Goal: Task Accomplishment & Management: Use online tool/utility

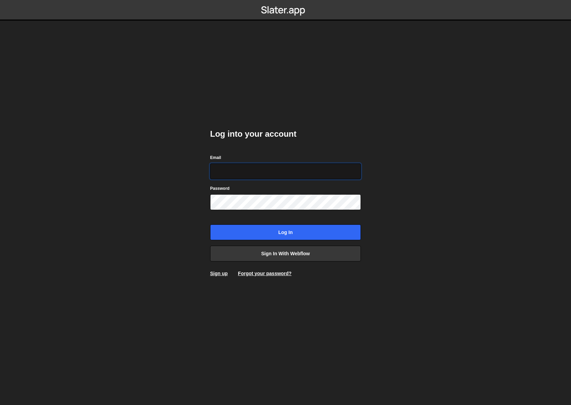
type input "nicholas@komunique.com"
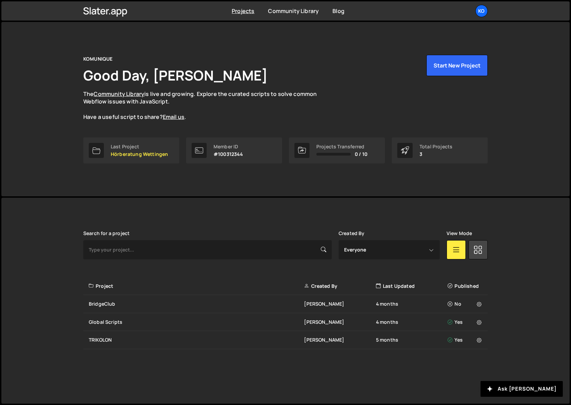
click at [450, 152] on p "3" at bounding box center [435, 153] width 33 height 5
click at [243, 13] on link "Projects" at bounding box center [243, 11] width 23 height 8
click at [105, 322] on div "Global Scripts" at bounding box center [196, 322] width 215 height 7
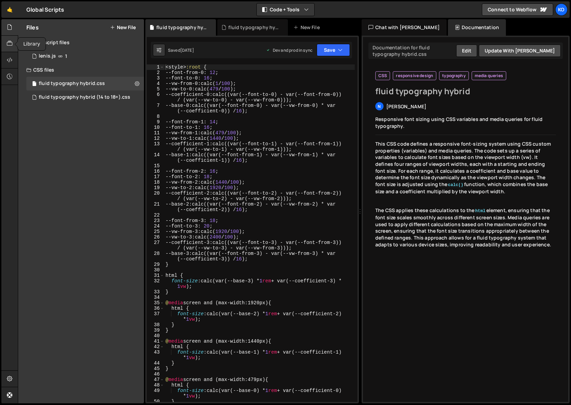
click at [10, 44] on icon at bounding box center [9, 44] width 5 height 8
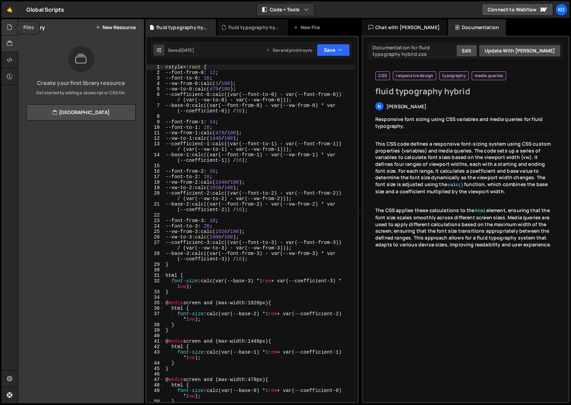
click at [9, 27] on icon at bounding box center [9, 27] width 5 height 8
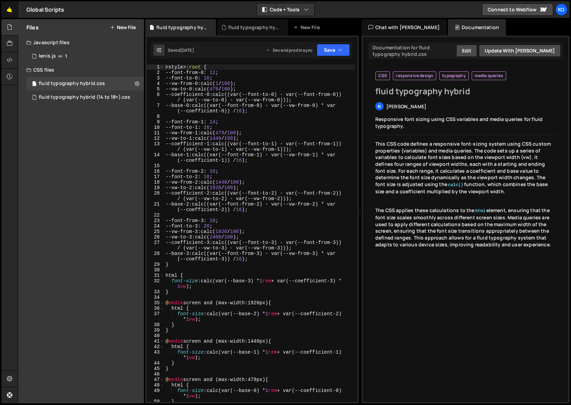
click at [9, 10] on link "🤙" at bounding box center [9, 9] width 17 height 16
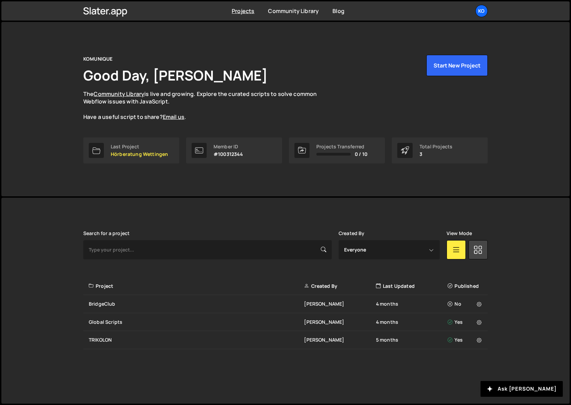
click at [537, 111] on div "KOMUNIQUE Good Day, Nicholas Rohrbach The Community Library is live and growing…" at bounding box center [285, 109] width 568 height 174
click at [241, 12] on link "Projects" at bounding box center [243, 11] width 23 height 8
click at [431, 251] on select "Everyone Philipp Roth Nicholas Rohrbach" at bounding box center [389, 249] width 101 height 19
select select "12295"
click at [339, 240] on select "Everyone [PERSON_NAME] [PERSON_NAME]" at bounding box center [389, 249] width 101 height 19
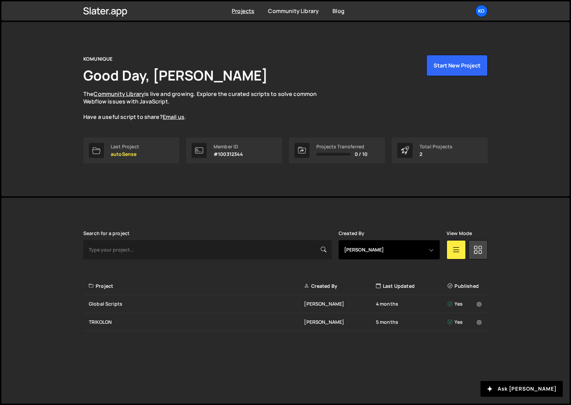
click at [430, 251] on select "Everyone Philipp Roth Nicholas Rohrbach" at bounding box center [389, 249] width 101 height 19
select select
click at [339, 240] on select "Everyone Philipp Roth Nicholas Rohrbach" at bounding box center [389, 249] width 101 height 19
